Goal: Task Accomplishment & Management: Manage account settings

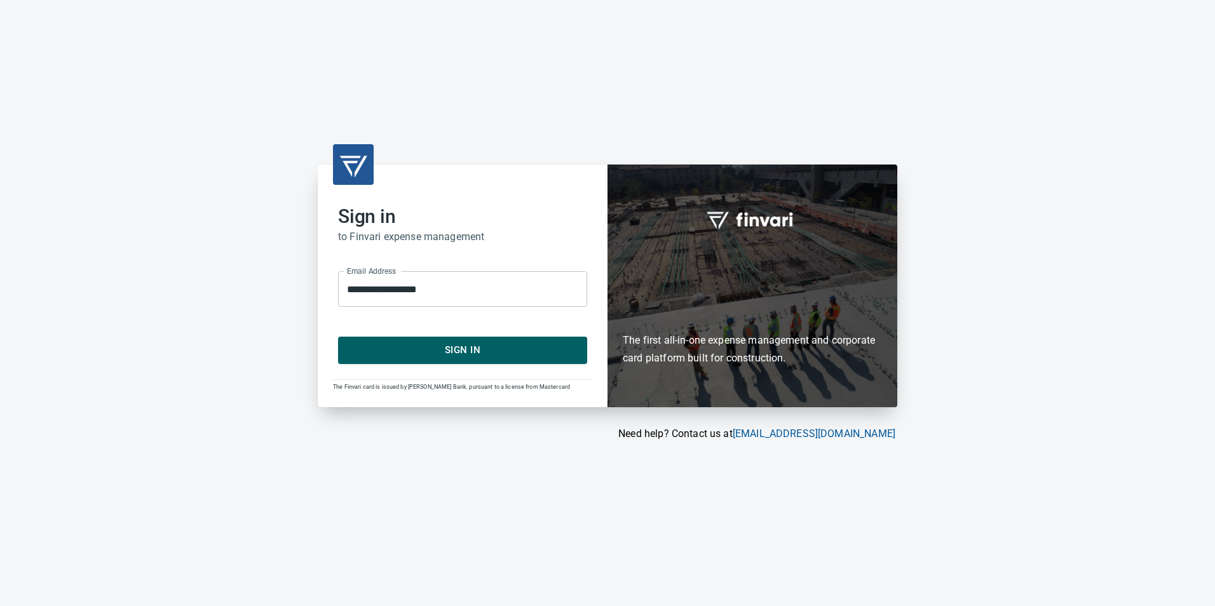
click at [448, 381] on div "The Finvari card is issued by [PERSON_NAME] Bank, pursuant to a license from Ma…" at bounding box center [462, 385] width 259 height 13
click at [450, 365] on div "**********" at bounding box center [463, 286] width 290 height 242
click at [449, 360] on button "Sign In" at bounding box center [462, 350] width 249 height 27
